Goal: Transaction & Acquisition: Purchase product/service

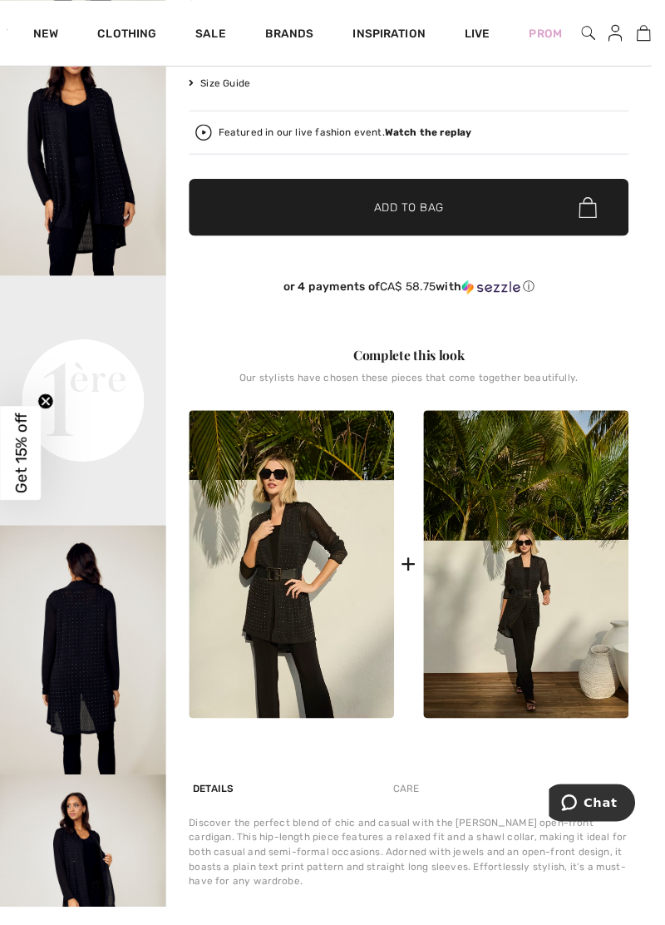
scroll to position [505, 0]
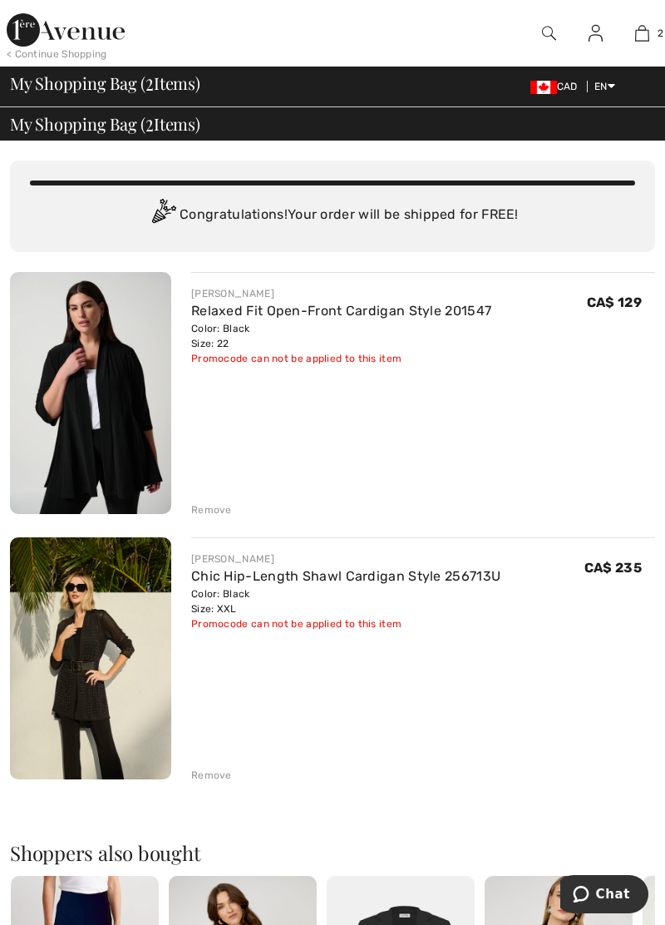
click at [217, 784] on div "JOSEPH RIBKOFF Relaxed Fit Open-Front Cardigan Style 201547 Color: Black Size: …" at bounding box center [332, 723] width 645 height 903
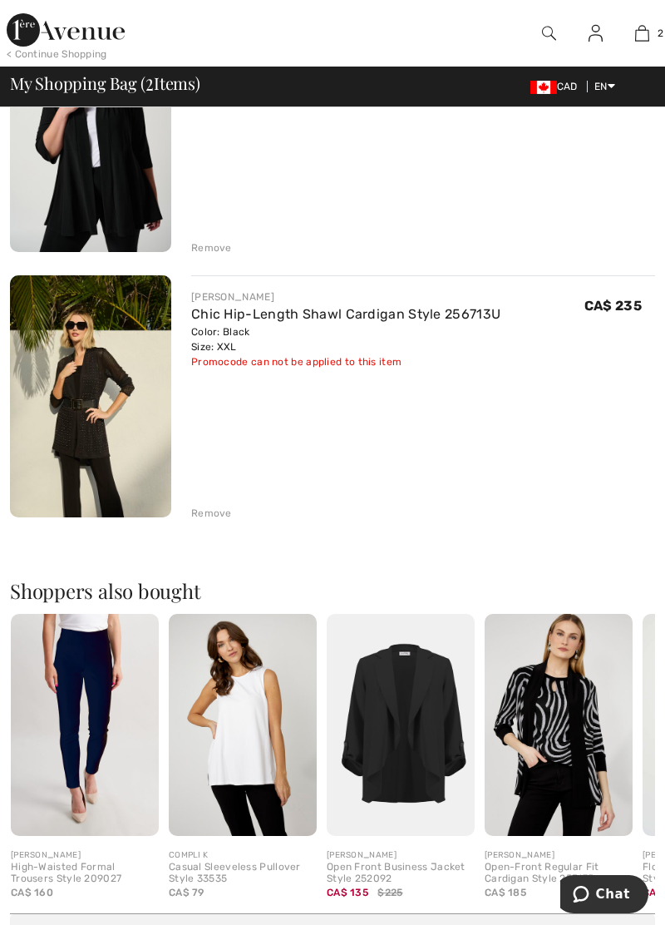
scroll to position [263, 0]
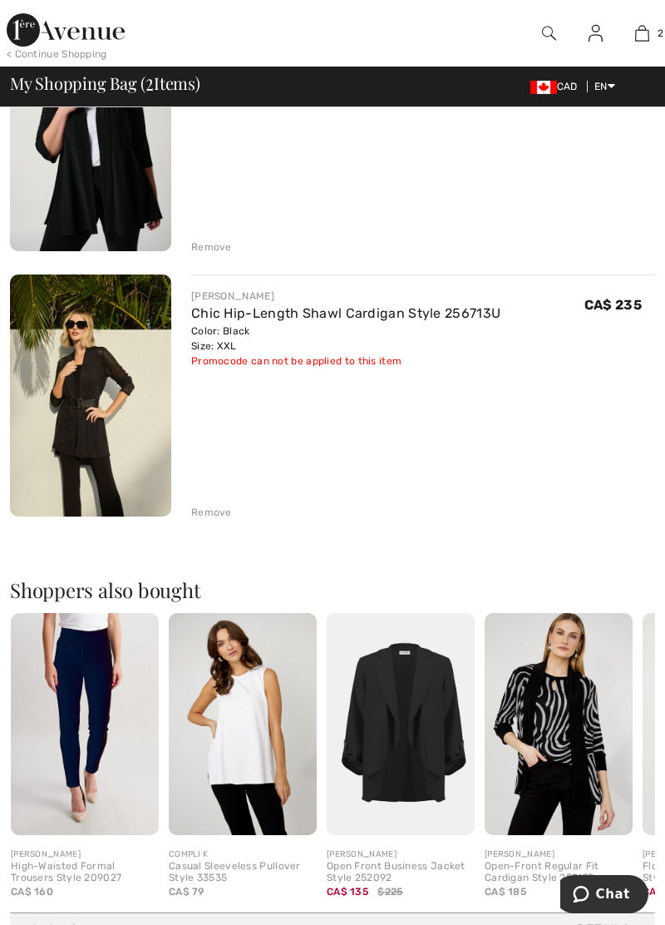
click at [215, 511] on div "Remove" at bounding box center [211, 512] width 41 height 15
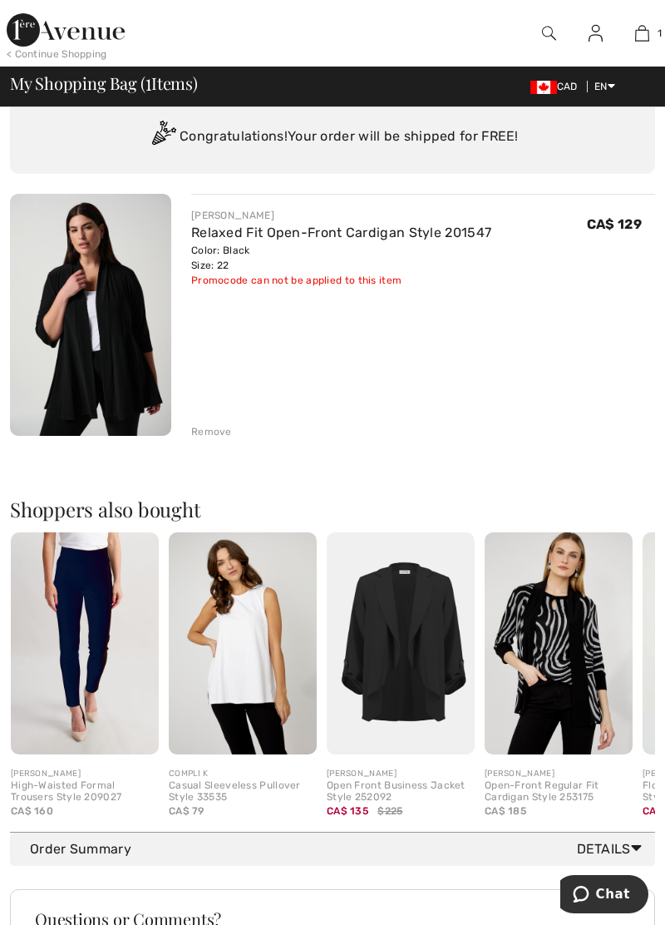
scroll to position [0, 0]
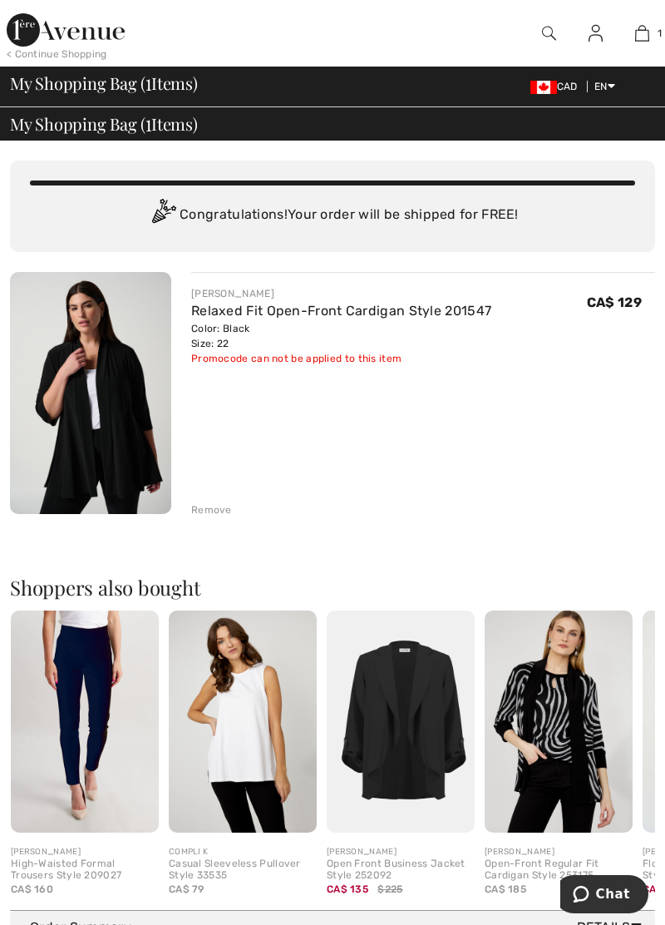
click at [122, 418] on img at bounding box center [90, 393] width 161 height 242
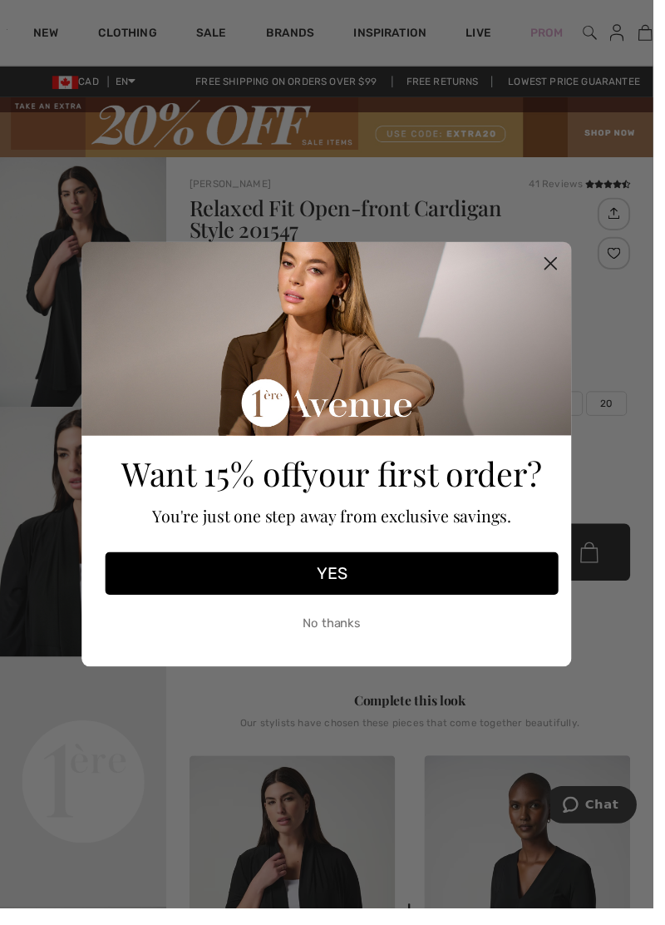
click at [564, 282] on circle "Close dialog" at bounding box center [560, 268] width 27 height 27
